Goal: Transaction & Acquisition: Purchase product/service

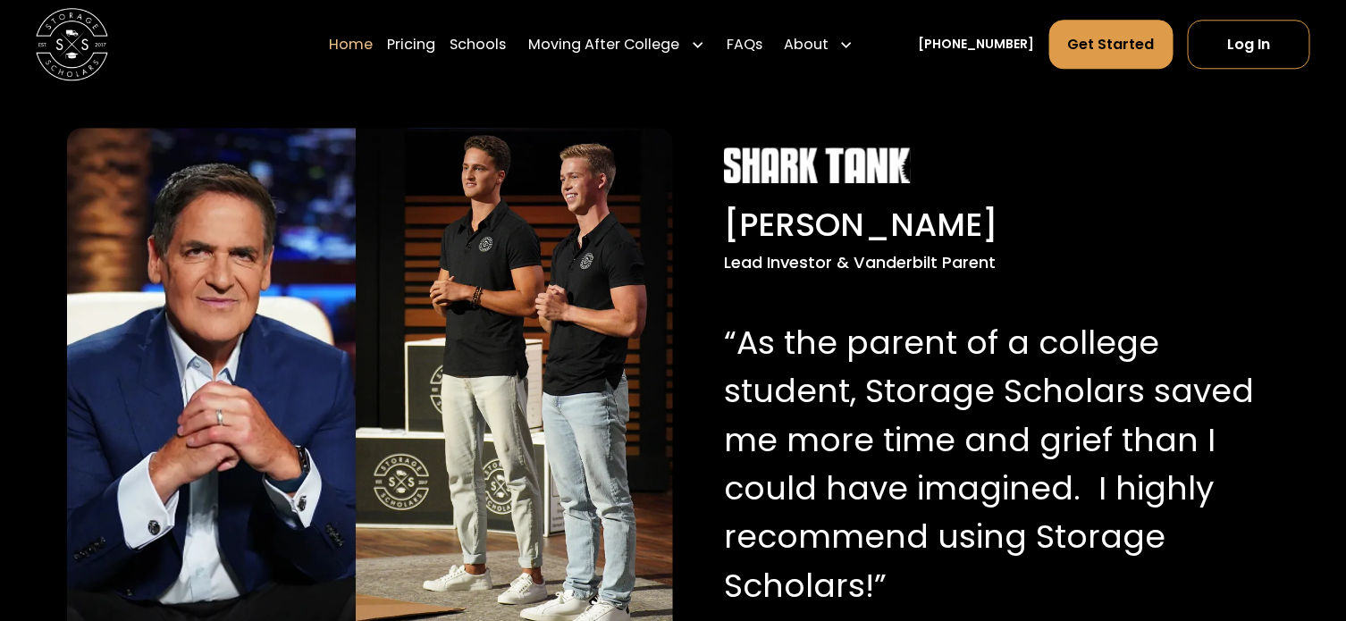
scroll to position [1746, 0]
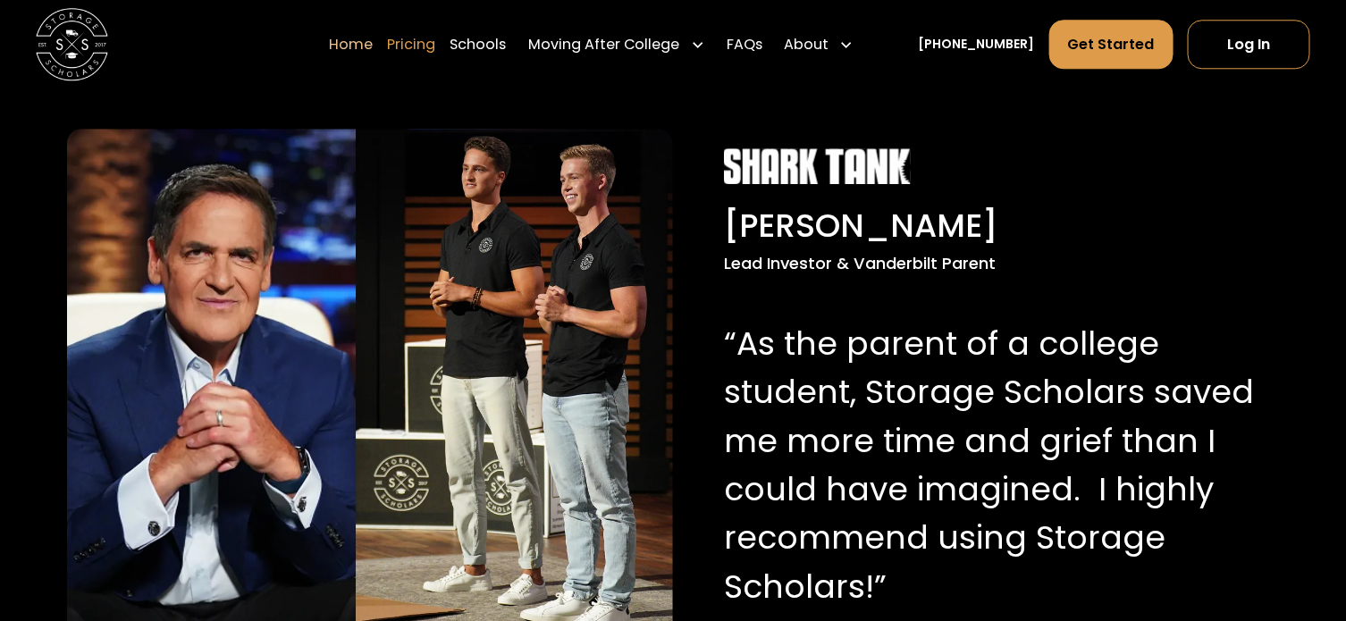
click at [436, 47] on link "Pricing" at bounding box center [412, 45] width 48 height 50
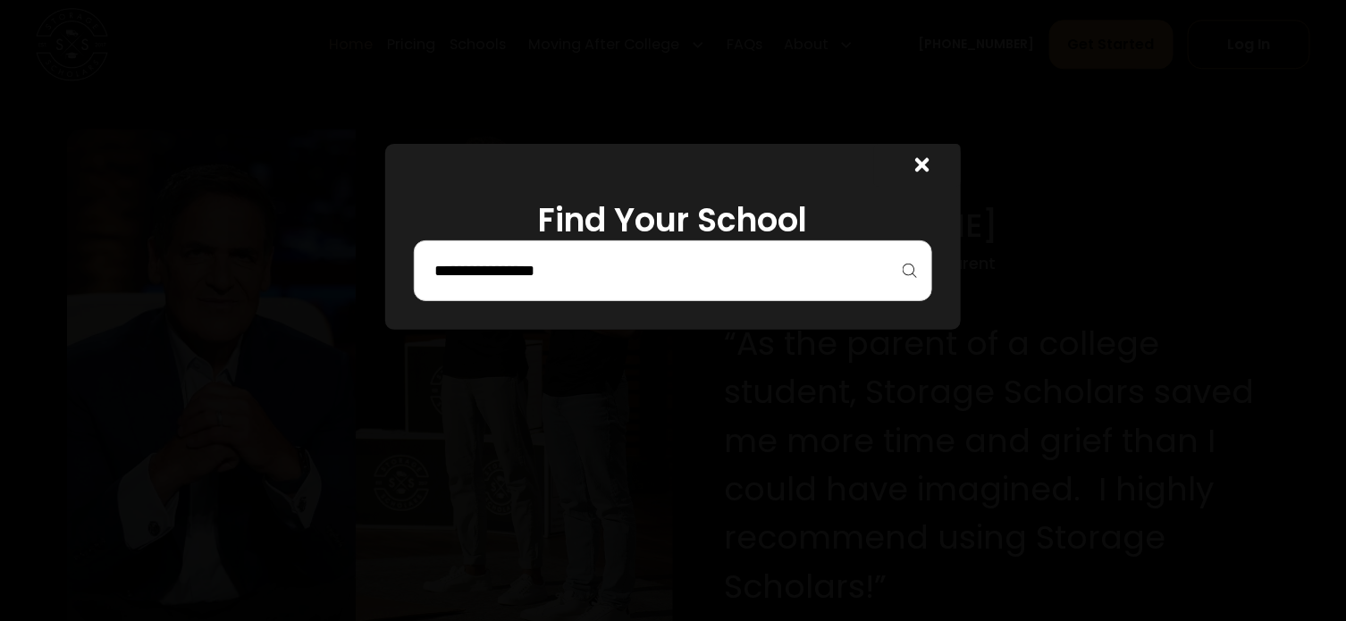
click at [622, 298] on div at bounding box center [672, 270] width 517 height 61
click at [550, 273] on input "search" at bounding box center [673, 271] width 480 height 30
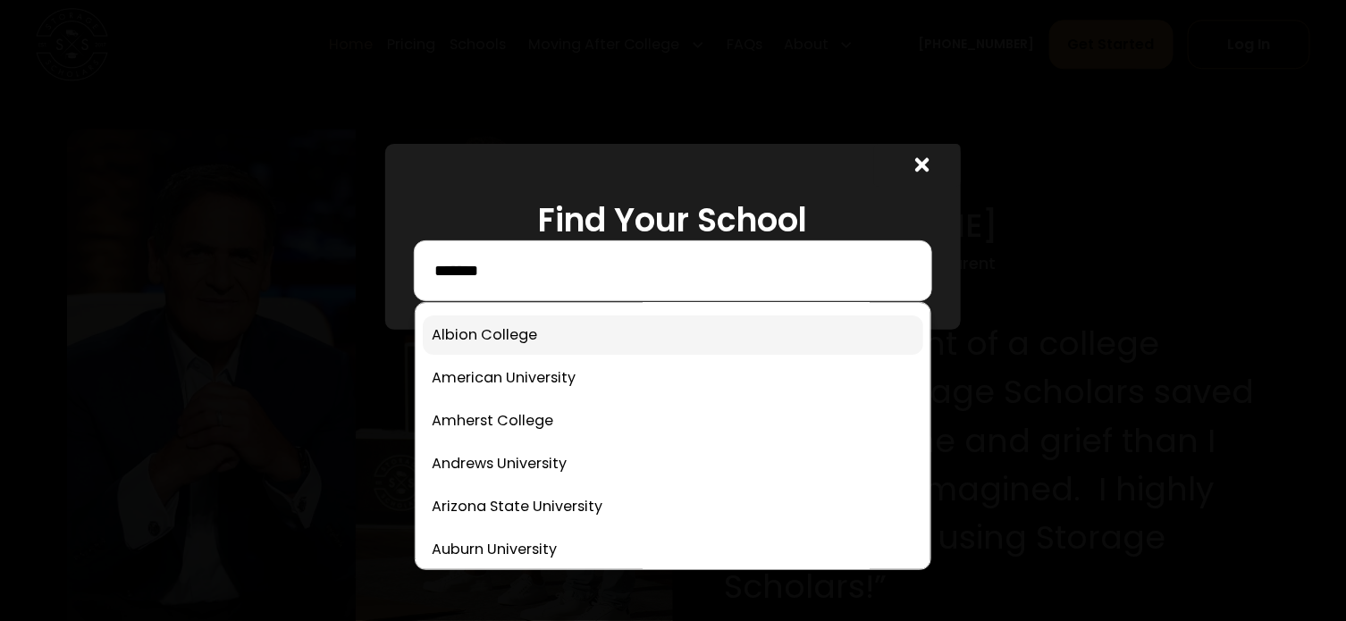
scroll to position [0, 0]
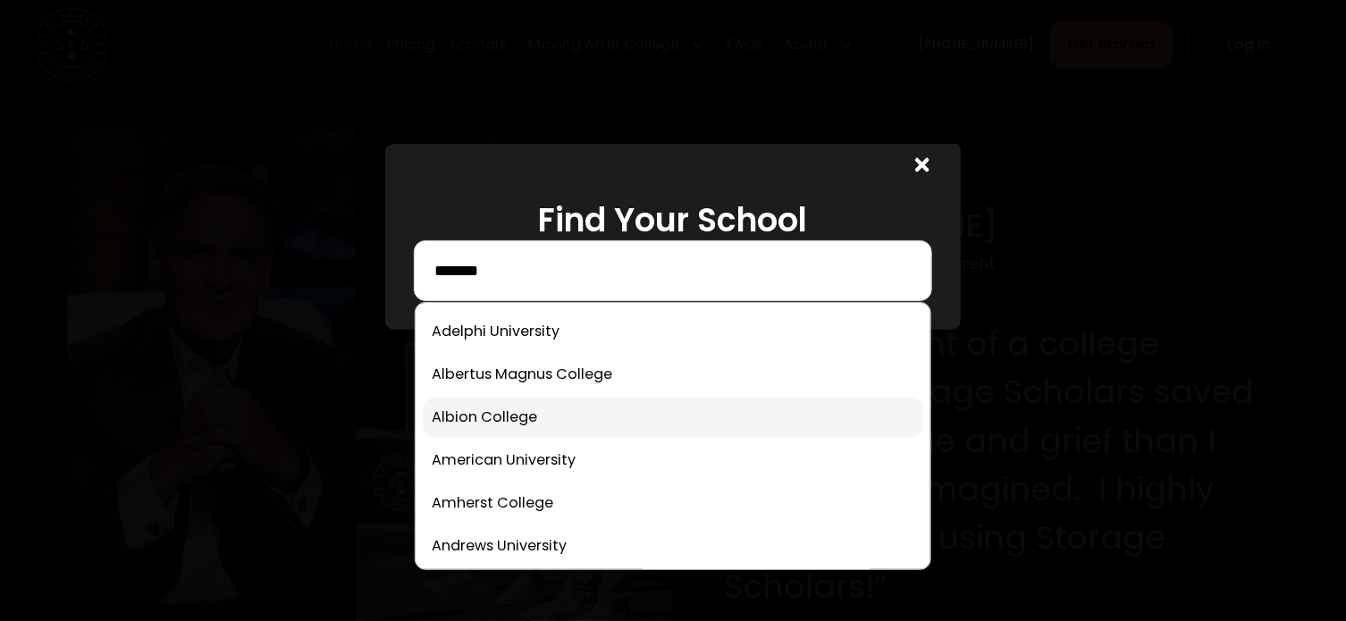
type input "*******"
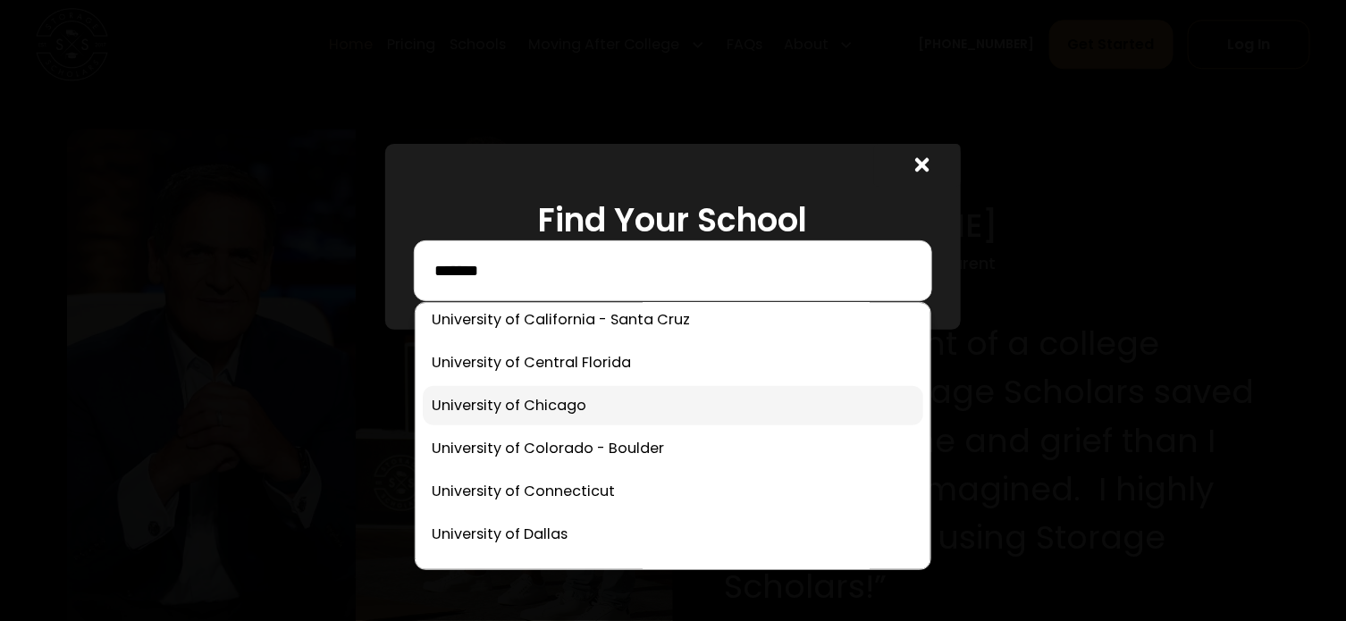
scroll to position [8330, 0]
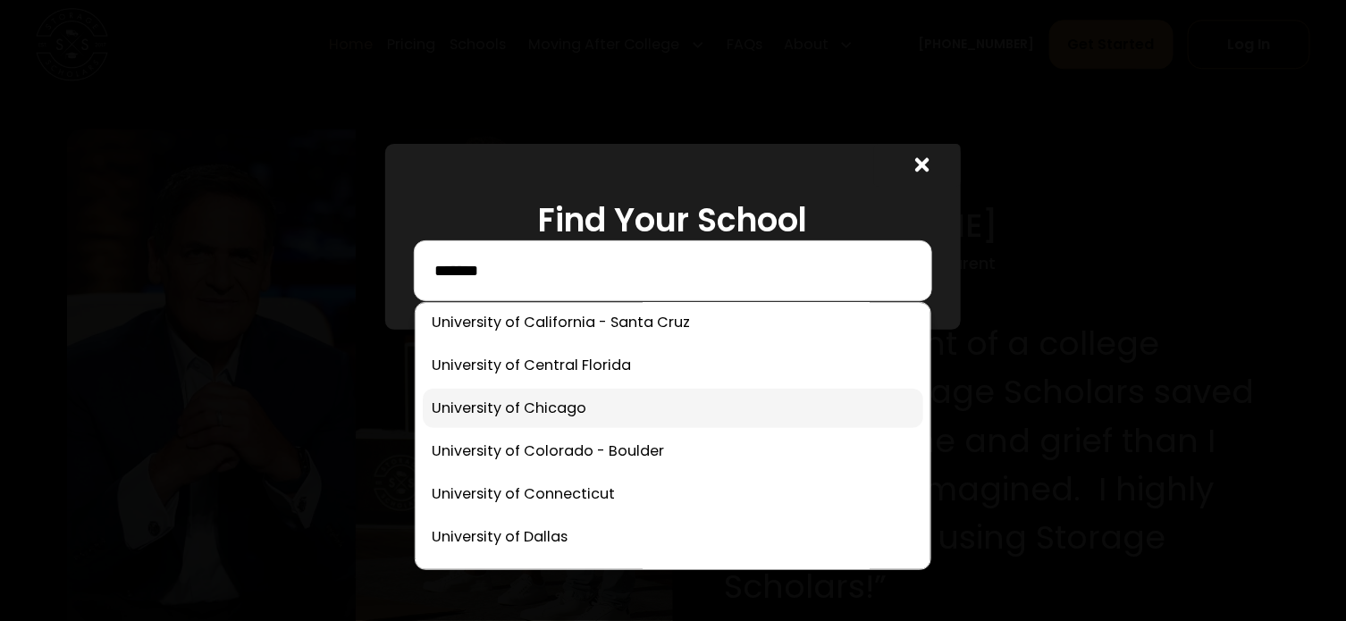
click at [483, 392] on link at bounding box center [673, 408] width 500 height 39
click at [542, 266] on input "*******" at bounding box center [673, 271] width 480 height 30
click at [919, 168] on div at bounding box center [917, 165] width 87 height 43
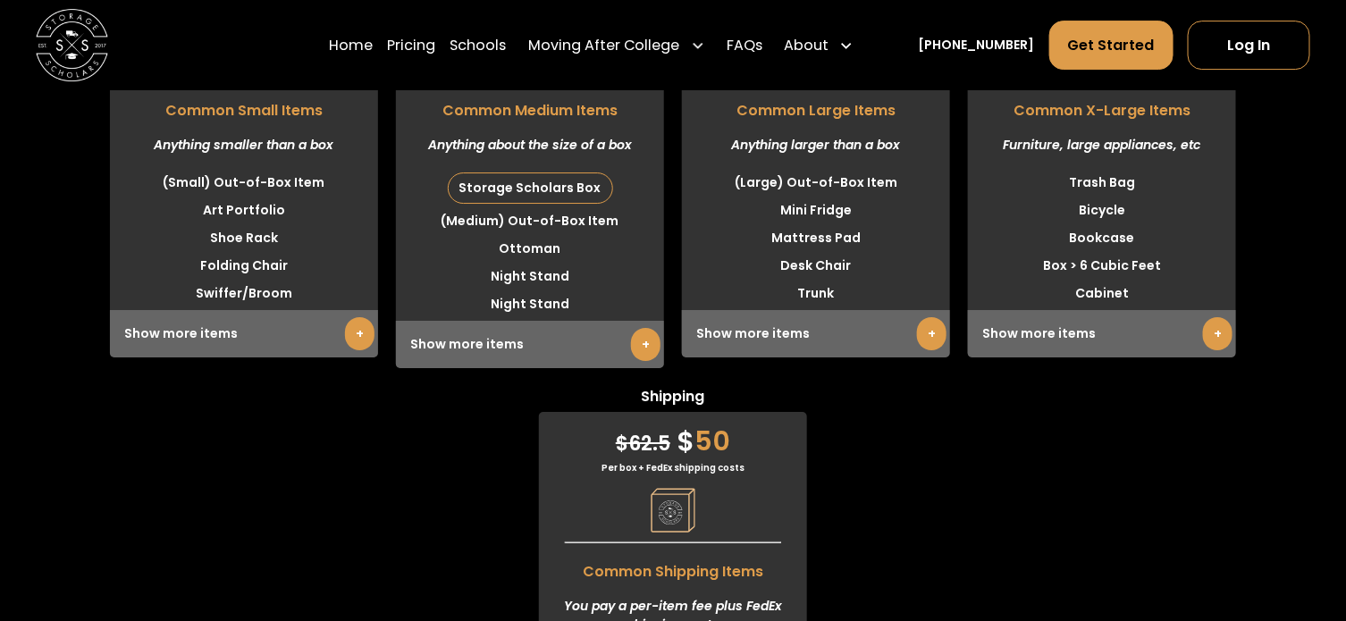
scroll to position [4722, 0]
